Goal: Task Accomplishment & Management: Manage account settings

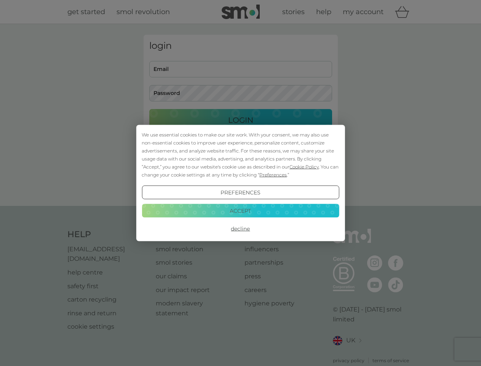
click at [304, 166] on span "Cookie Policy" at bounding box center [303, 167] width 29 height 6
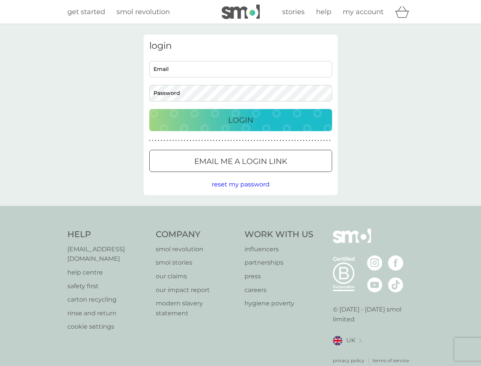
click at [272, 174] on div "login Email Password Login ● ● ● ● ● ● ● ● ● ● ● ● ● ● ● ● ● ● ● ● ● ● ● ● ● ● …" at bounding box center [241, 115] width 194 height 160
click at [240, 192] on div "login Email Password Login ● ● ● ● ● ● ● ● ● ● ● ● ● ● ● ● ● ● ● ● ● ● ● ● ● ● …" at bounding box center [241, 115] width 194 height 160
click at [240, 229] on div "Help [EMAIL_ADDRESS][DOMAIN_NAME] help centre safety first carton recycling rin…" at bounding box center [240, 296] width 347 height 135
click at [240, 210] on div "Help [EMAIL_ADDRESS][DOMAIN_NAME] help centre safety first carton recycling rin…" at bounding box center [240, 296] width 481 height 181
